Goal: Communication & Community: Connect with others

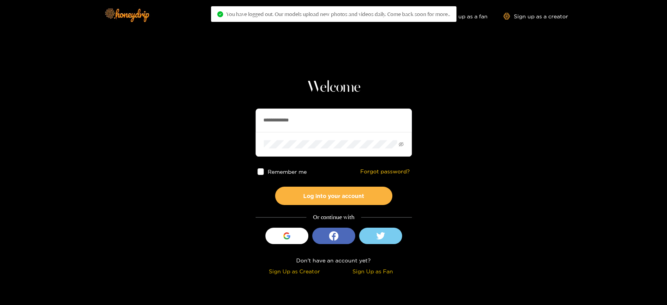
drag, startPoint x: 297, startPoint y: 123, endPoint x: 213, endPoint y: 119, distance: 84.1
click at [213, 119] on section "**********" at bounding box center [333, 139] width 667 height 278
paste input "text"
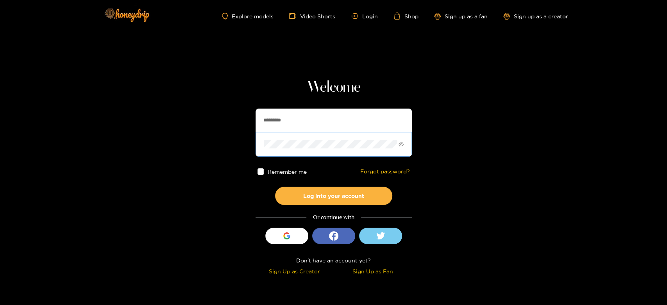
type input "*********"
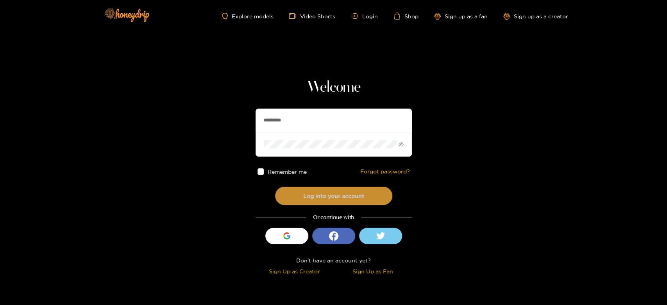
click at [311, 189] on button "Log into your account" at bounding box center [333, 196] width 117 height 18
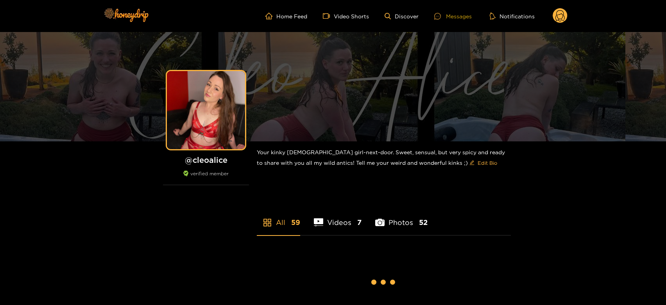
click at [446, 20] on div "Messages" at bounding box center [453, 16] width 38 height 9
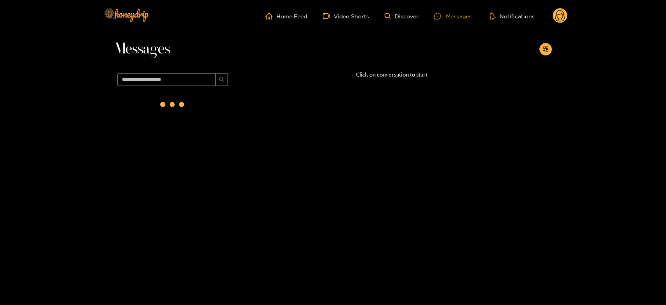
click at [447, 17] on div "Messages" at bounding box center [453, 16] width 38 height 9
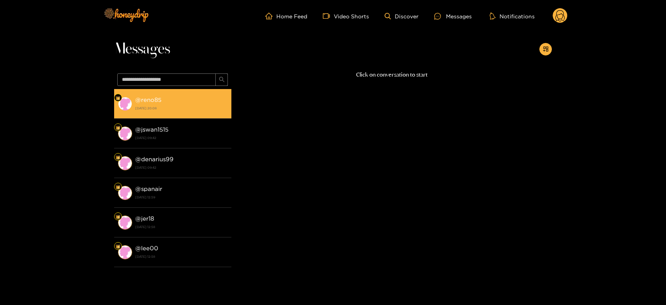
click at [200, 115] on li "@ reno85 [DATE] 20:08" at bounding box center [172, 104] width 117 height 30
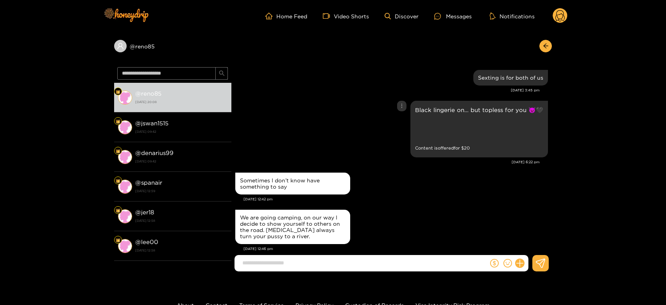
scroll to position [1309, 0]
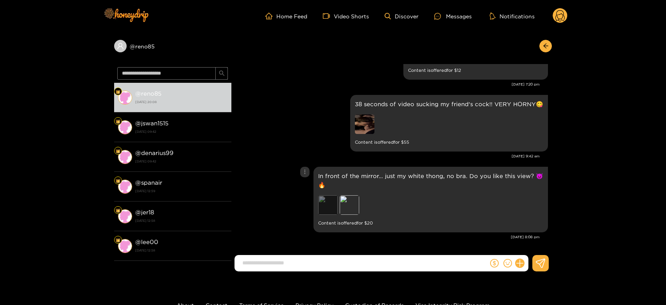
click at [325, 205] on div "Preview" at bounding box center [328, 205] width 20 height 20
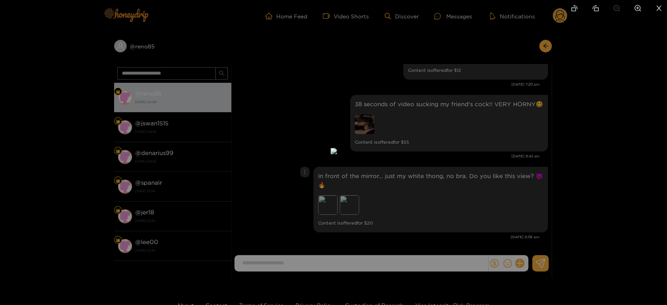
click at [500, 201] on div at bounding box center [333, 152] width 667 height 305
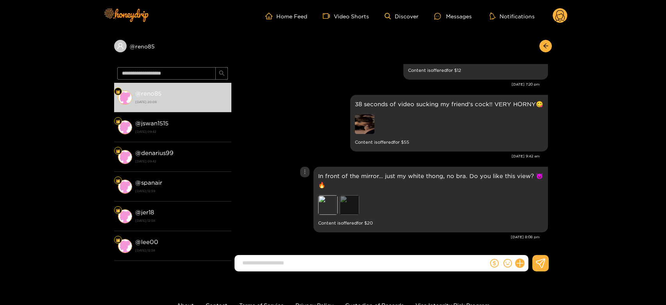
click at [353, 207] on div "Preview" at bounding box center [350, 205] width 20 height 20
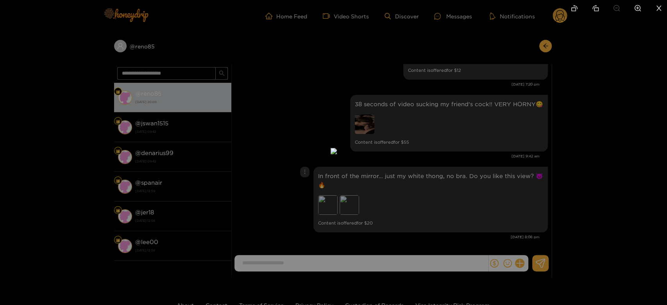
click at [479, 203] on div at bounding box center [333, 152] width 667 height 305
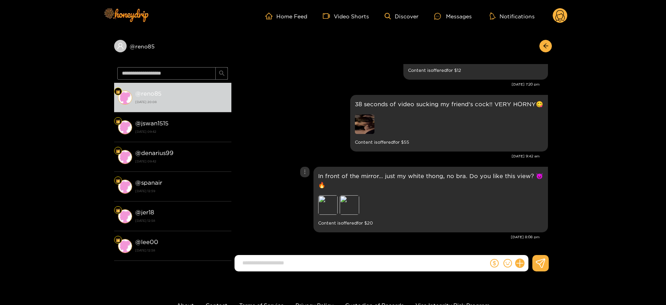
scroll to position [1266, 0]
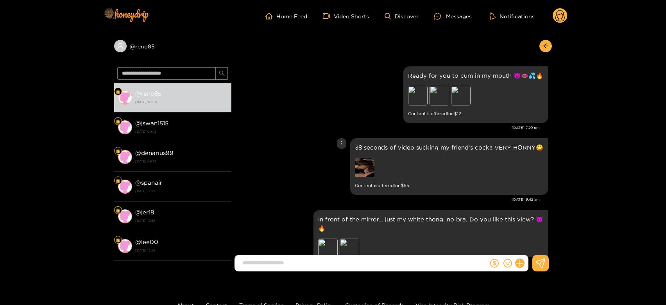
click at [364, 174] on img at bounding box center [365, 168] width 20 height 20
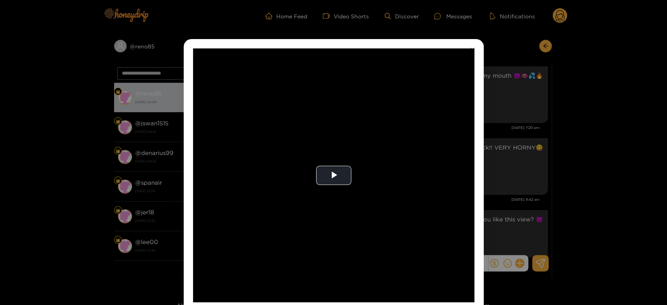
click at [364, 174] on video "Video Player" at bounding box center [333, 175] width 281 height 254
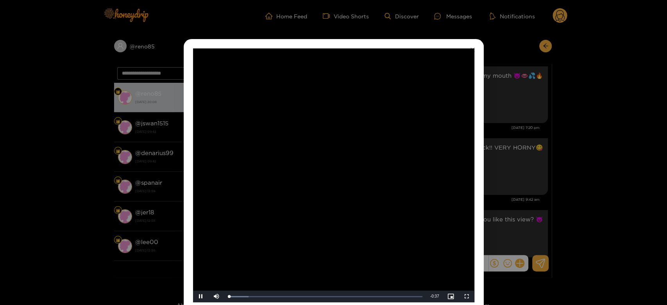
click at [364, 174] on video "Video Player" at bounding box center [333, 175] width 281 height 254
click at [567, 192] on div "**********" at bounding box center [333, 152] width 667 height 305
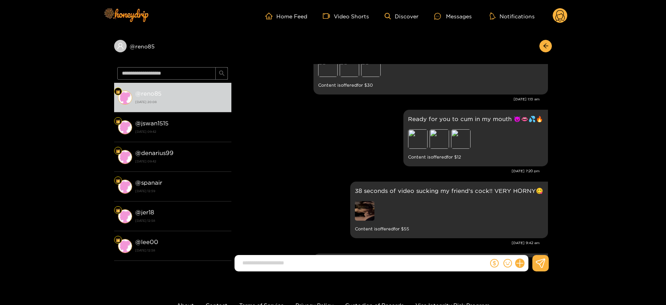
scroll to position [1179, 0]
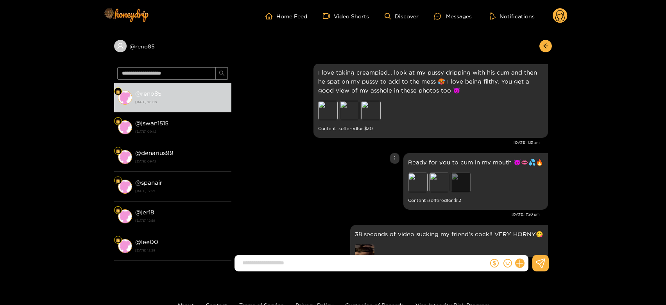
click at [464, 187] on div "Preview" at bounding box center [461, 183] width 20 height 20
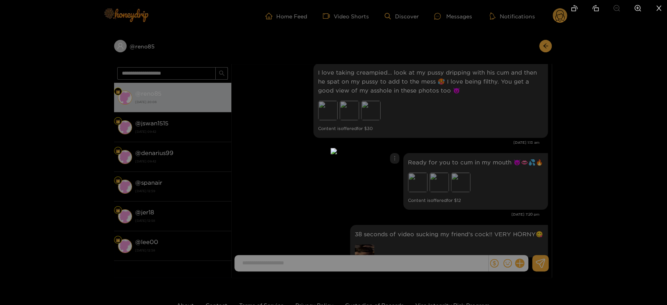
click at [534, 185] on div at bounding box center [333, 152] width 667 height 305
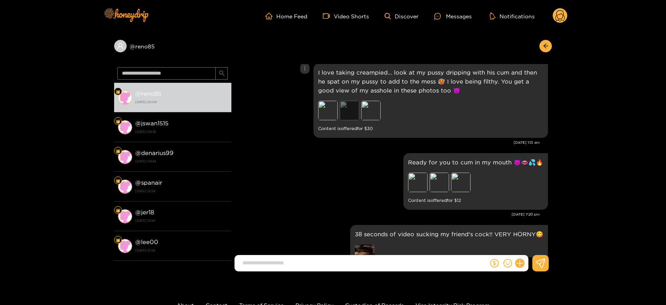
click at [355, 114] on div "Preview" at bounding box center [350, 111] width 20 height 20
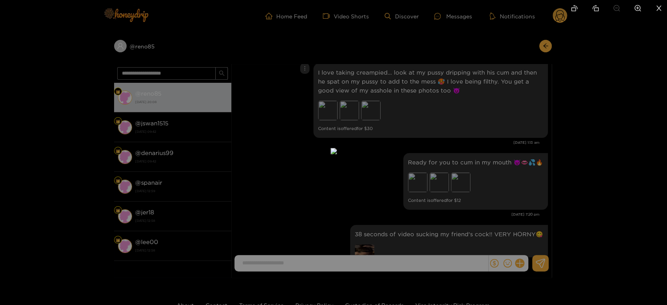
click at [503, 145] on div at bounding box center [333, 152] width 667 height 305
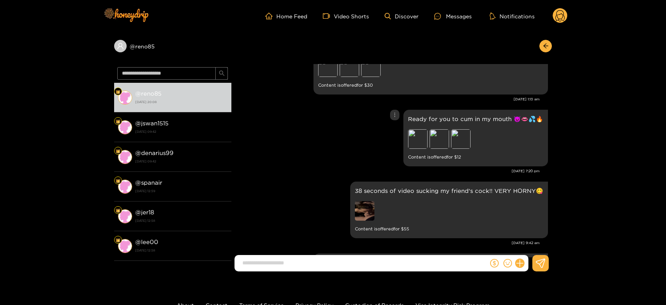
scroll to position [1309, 0]
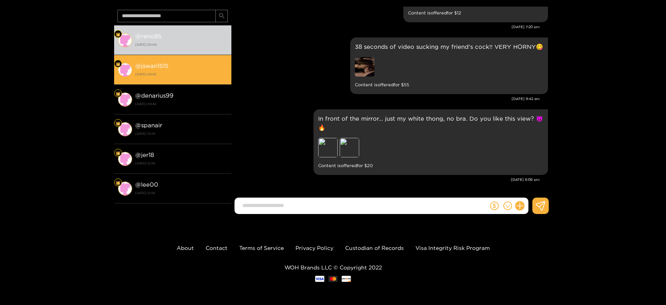
click at [185, 77] on strong "[DATE] 09:42" at bounding box center [181, 74] width 92 height 7
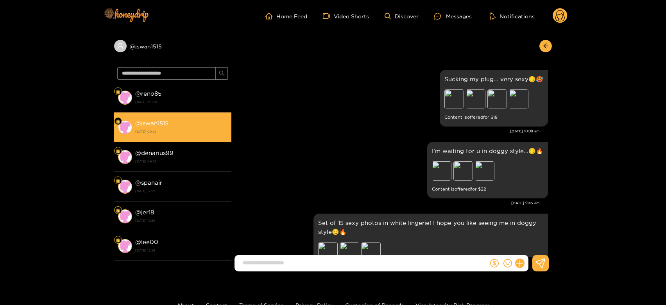
scroll to position [1762, 0]
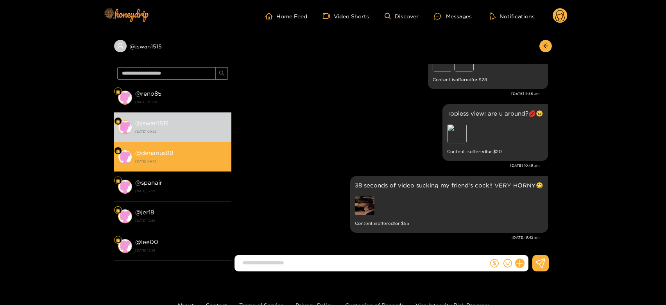
click at [163, 168] on li "@ denarius99 [DATE] 09:42" at bounding box center [172, 157] width 117 height 30
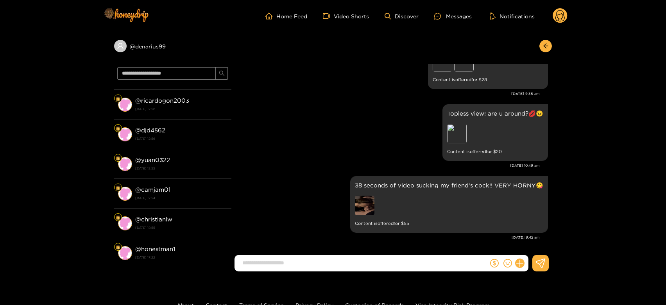
scroll to position [304, 0]
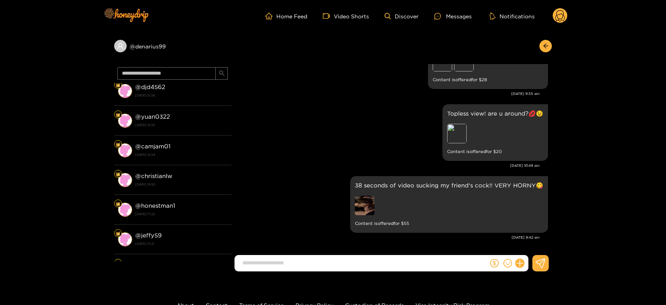
click at [159, 177] on strong "@ christianlw" at bounding box center [153, 176] width 37 height 7
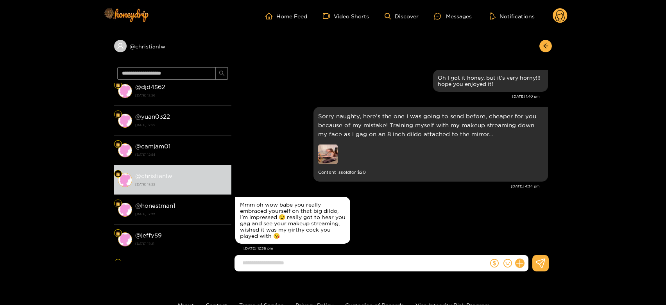
scroll to position [1131, 0]
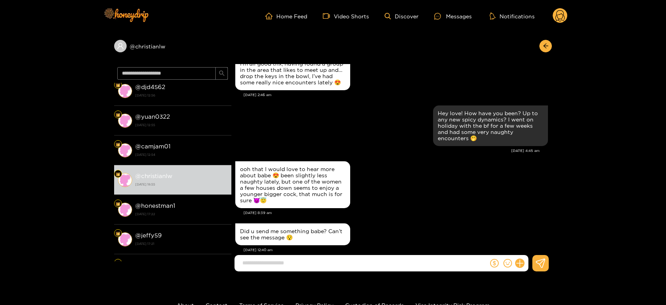
click at [561, 10] on icon at bounding box center [560, 17] width 9 height 14
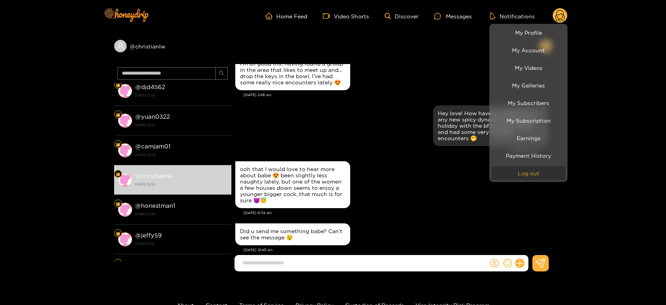
click at [544, 169] on button "Log out" at bounding box center [528, 174] width 74 height 14
